Goal: Information Seeking & Learning: Understand process/instructions

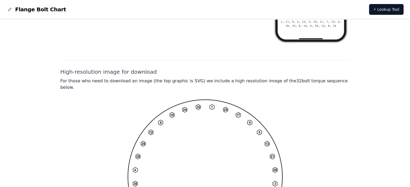
scroll to position [431, 0]
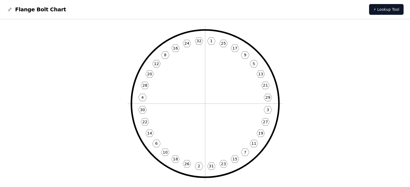
scroll to position [27, 0]
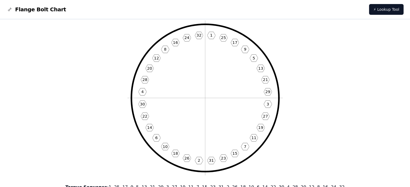
drag, startPoint x: 240, startPoint y: 82, endPoint x: 278, endPoint y: 34, distance: 61.2
click at [278, 34] on icon "1 25 17 9 5 13 21 29 3 27 19 11 7 15 23 31 2 26 18 10 6 14 22 30 4 28 20 12 8 1…" at bounding box center [204, 97] width 155 height 155
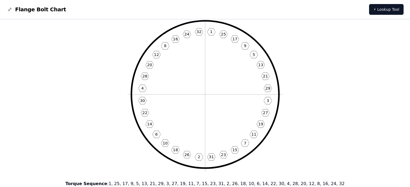
scroll to position [54, 0]
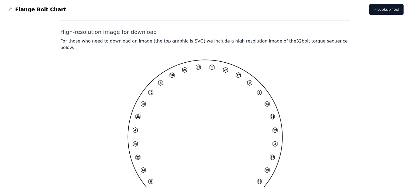
scroll to position [404, 0]
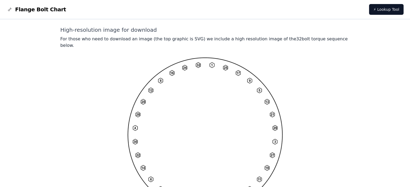
drag, startPoint x: 180, startPoint y: 85, endPoint x: 135, endPoint y: 78, distance: 45.2
click at [135, 78] on img at bounding box center [204, 134] width 155 height 155
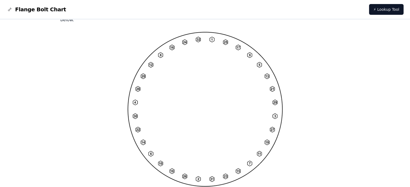
scroll to position [450, 0]
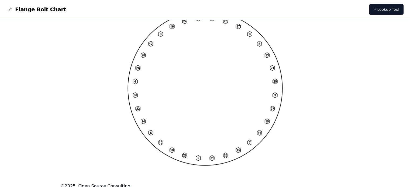
click at [188, 97] on img at bounding box center [204, 88] width 155 height 155
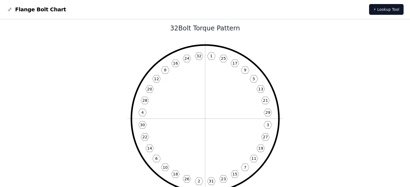
scroll to position [0, 0]
